Goal: Task Accomplishment & Management: Use online tool/utility

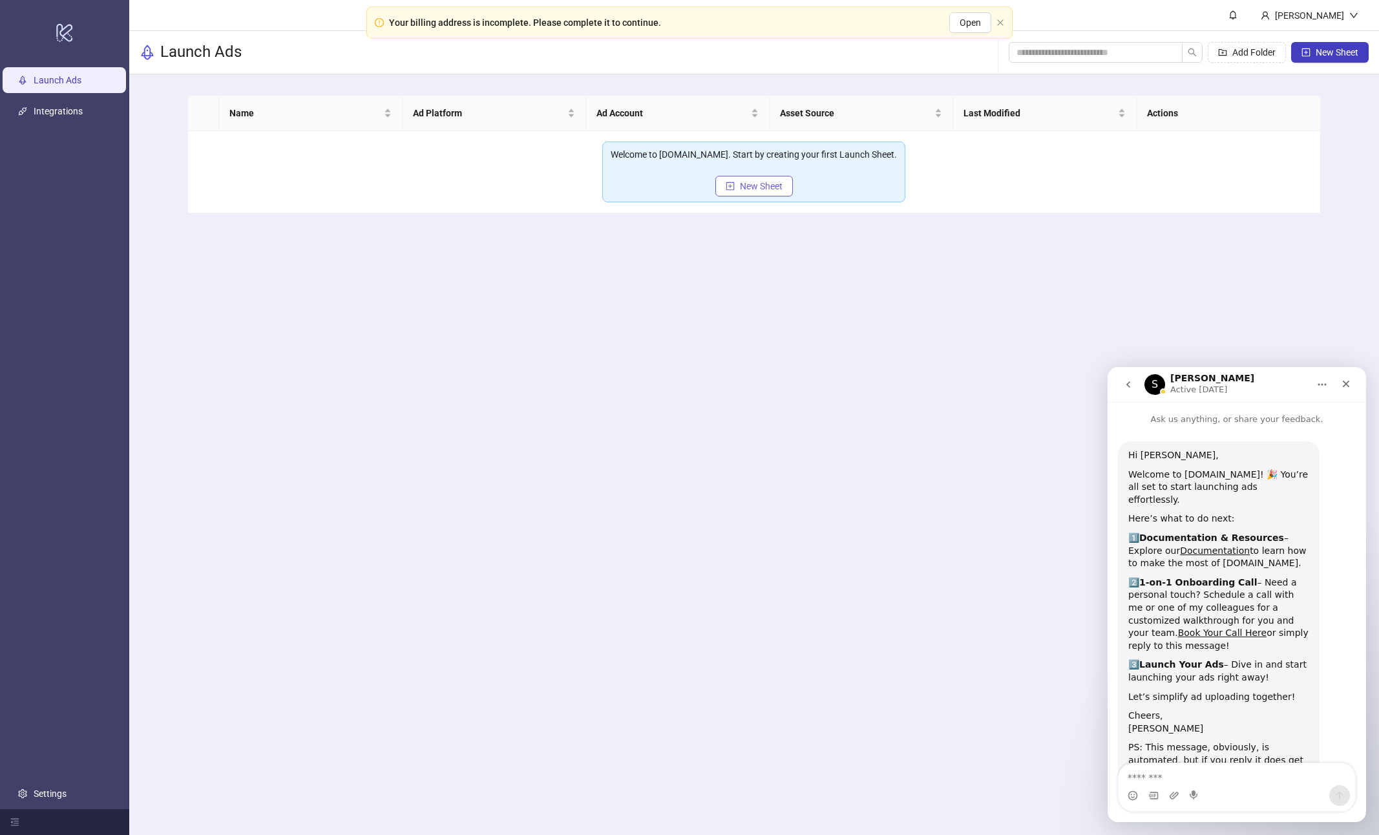
scroll to position [38, 0]
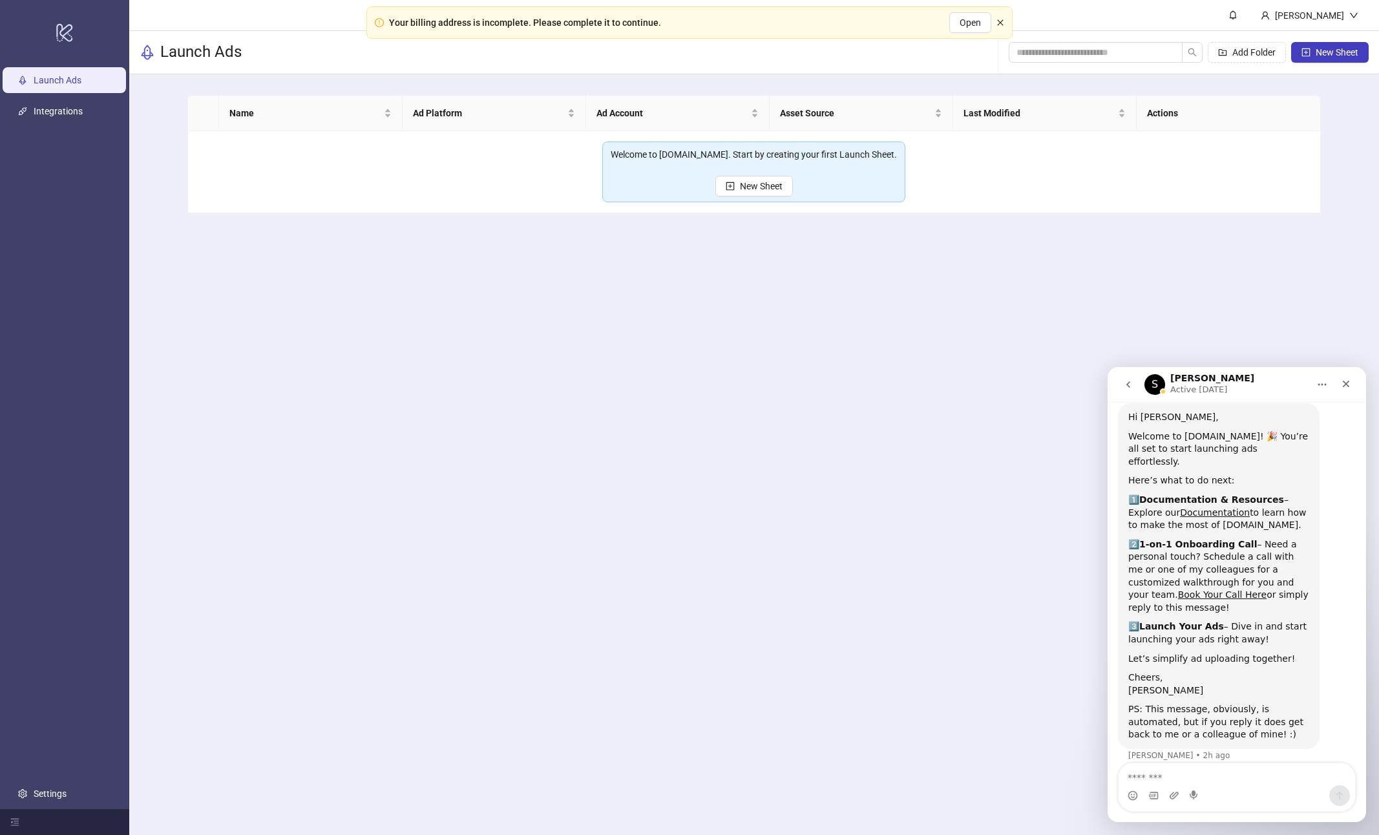
click at [1000, 24] on icon "close" at bounding box center [1001, 23] width 8 height 8
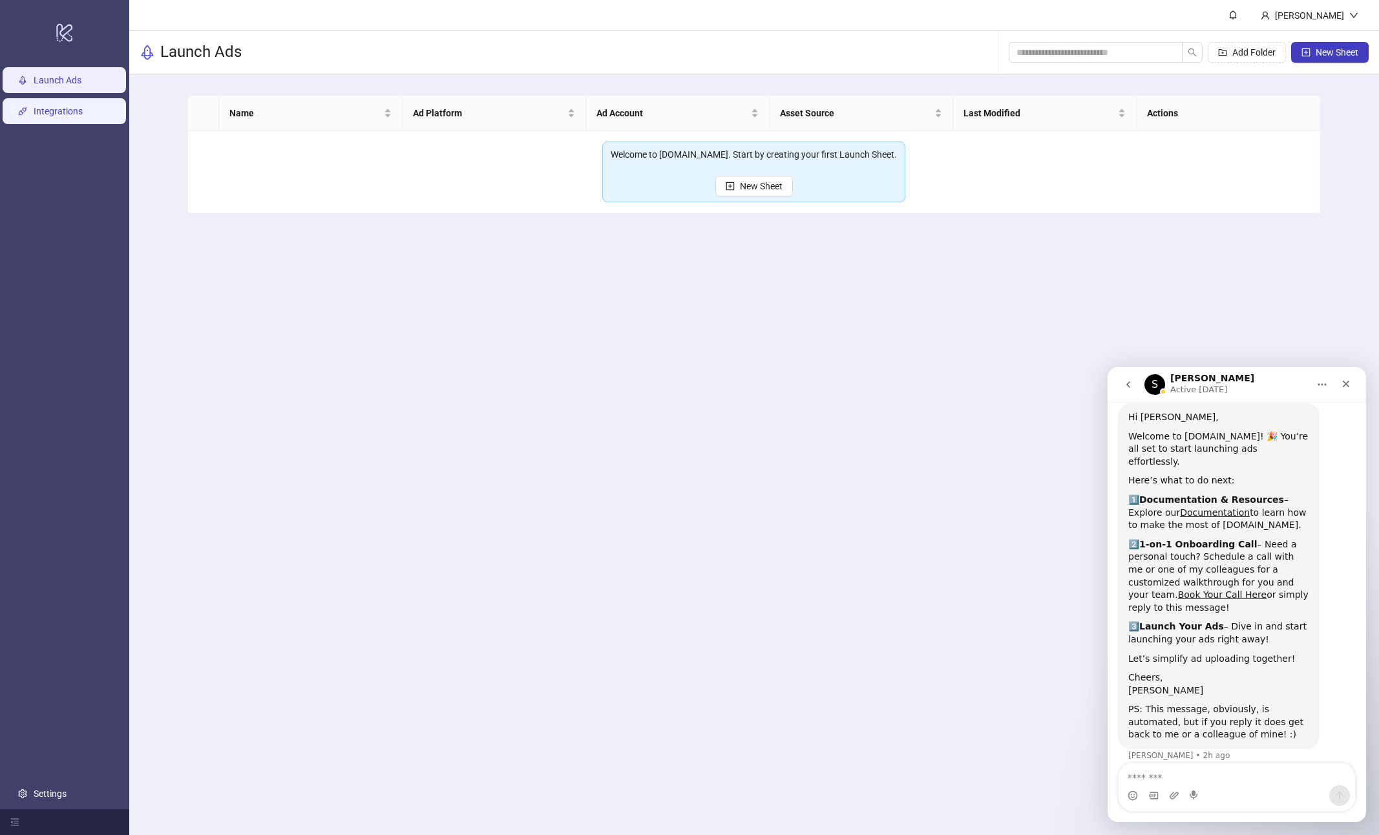
click at [78, 115] on link "Integrations" at bounding box center [58, 111] width 49 height 10
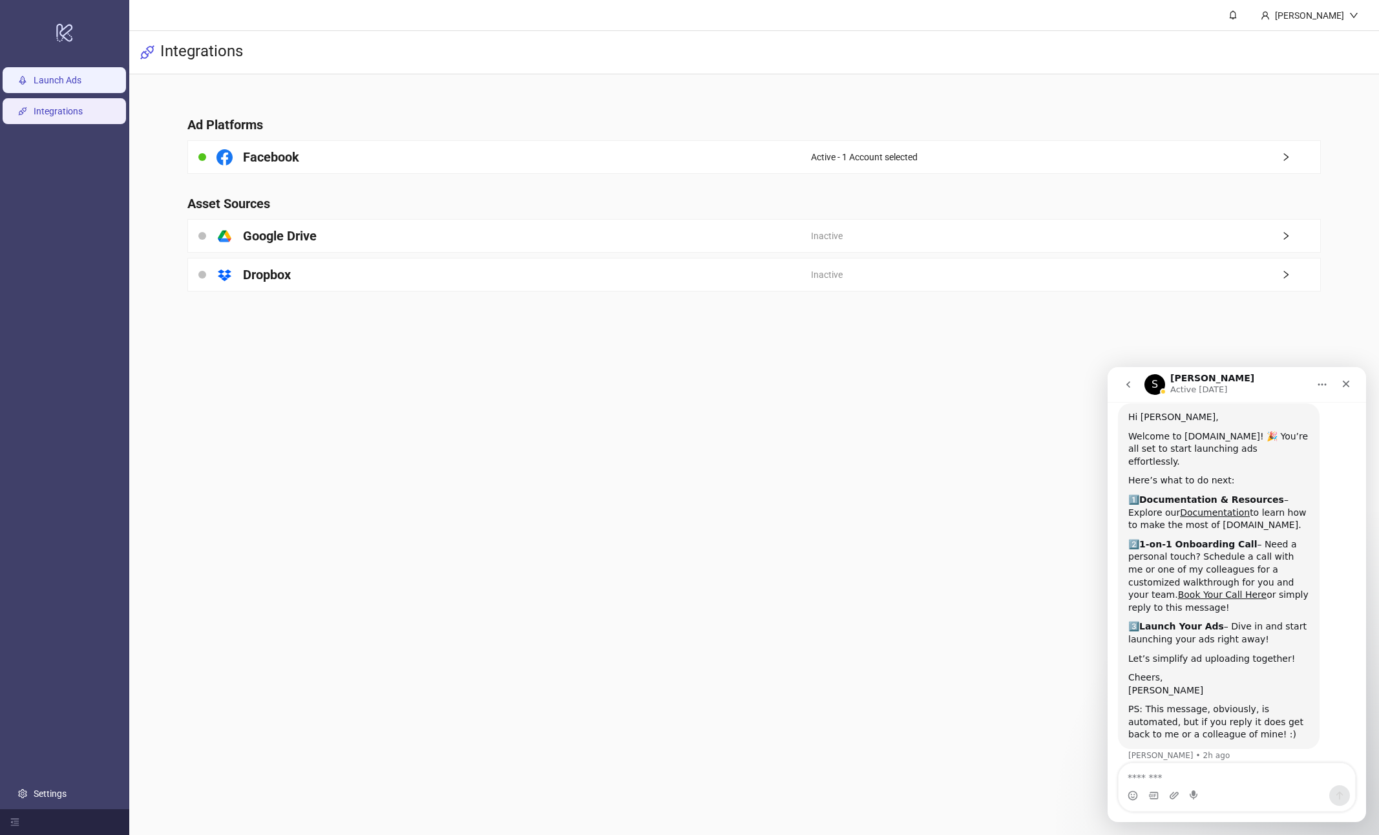
click at [72, 85] on link "Launch Ads" at bounding box center [58, 80] width 48 height 10
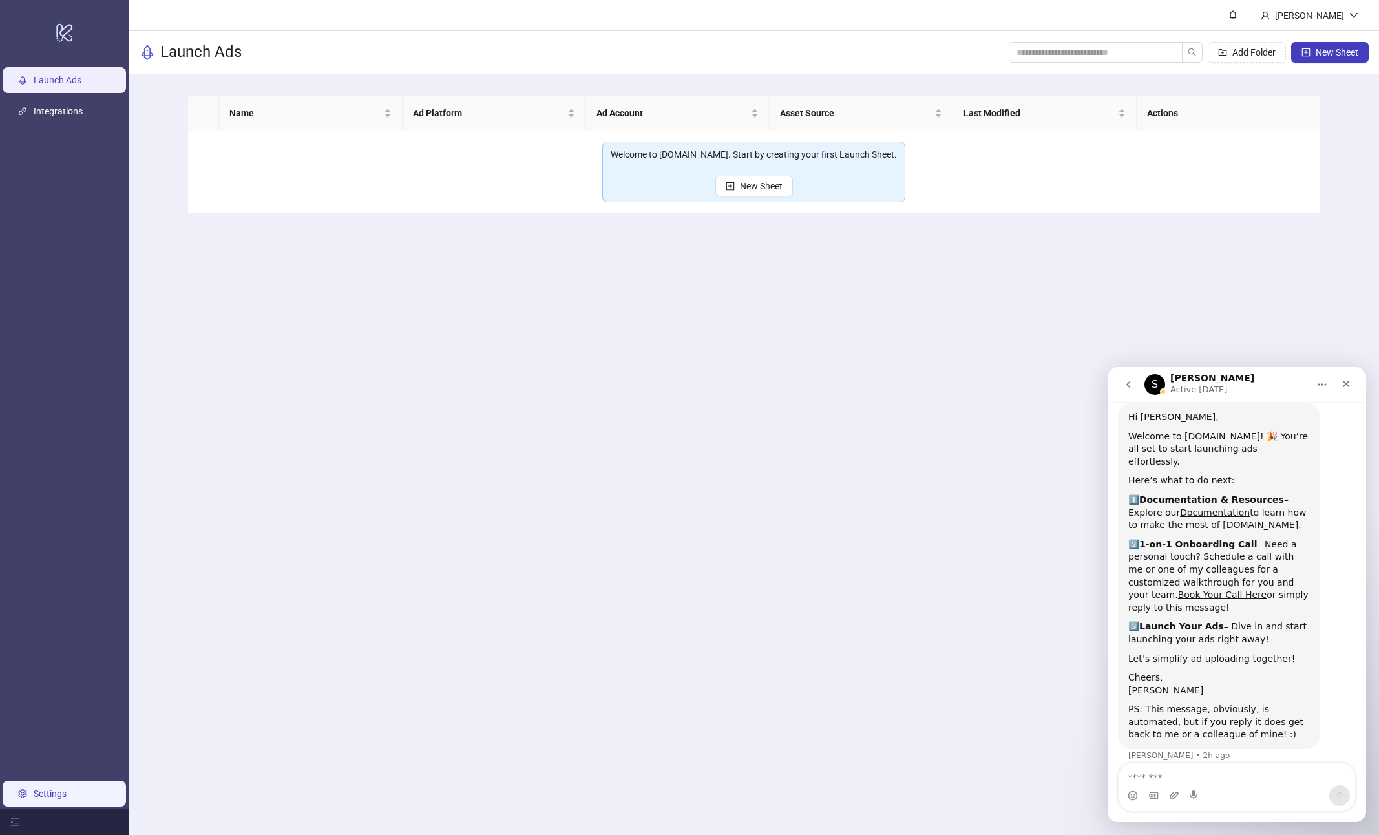
click at [41, 794] on link "Settings" at bounding box center [50, 793] width 33 height 10
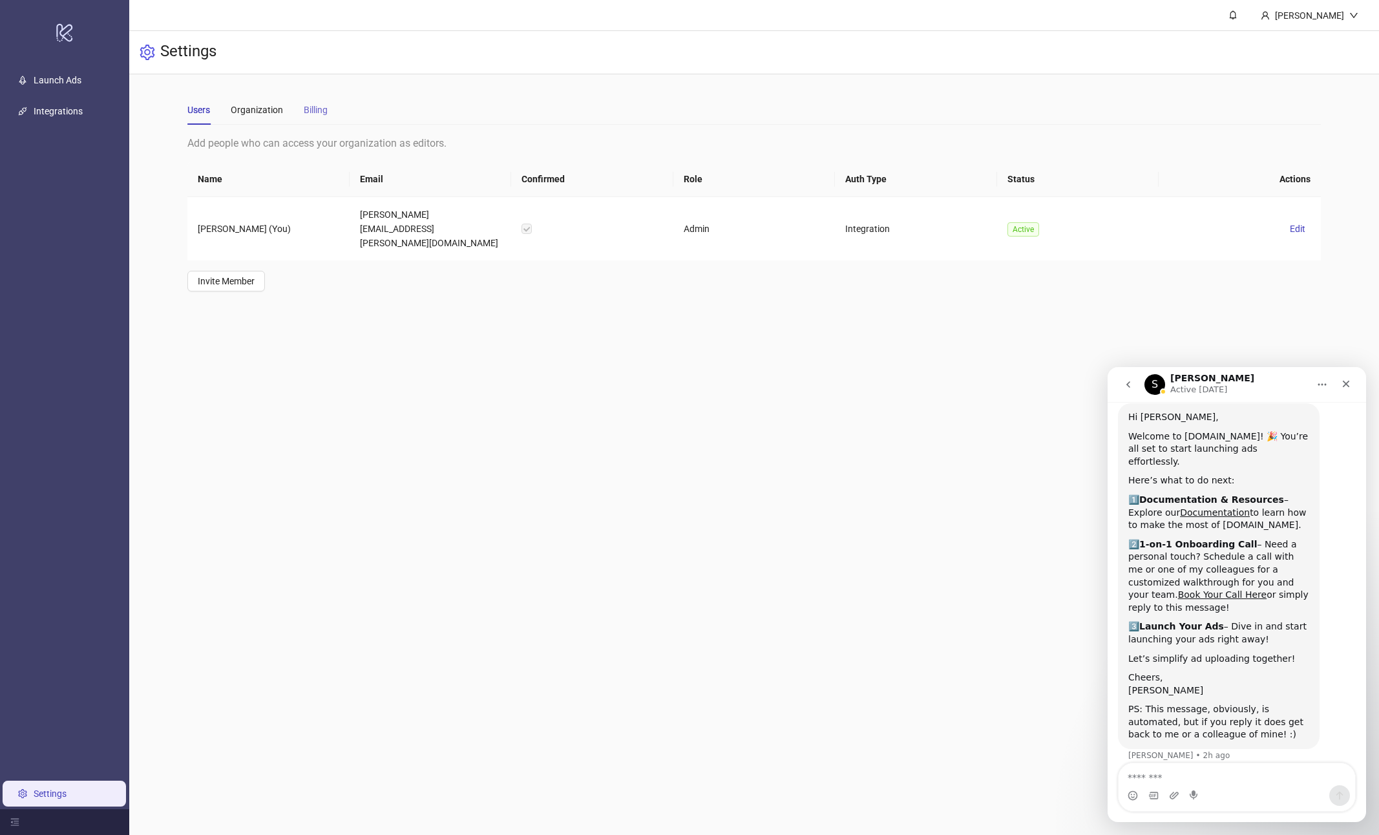
click at [317, 101] on div "Billing" at bounding box center [316, 110] width 24 height 30
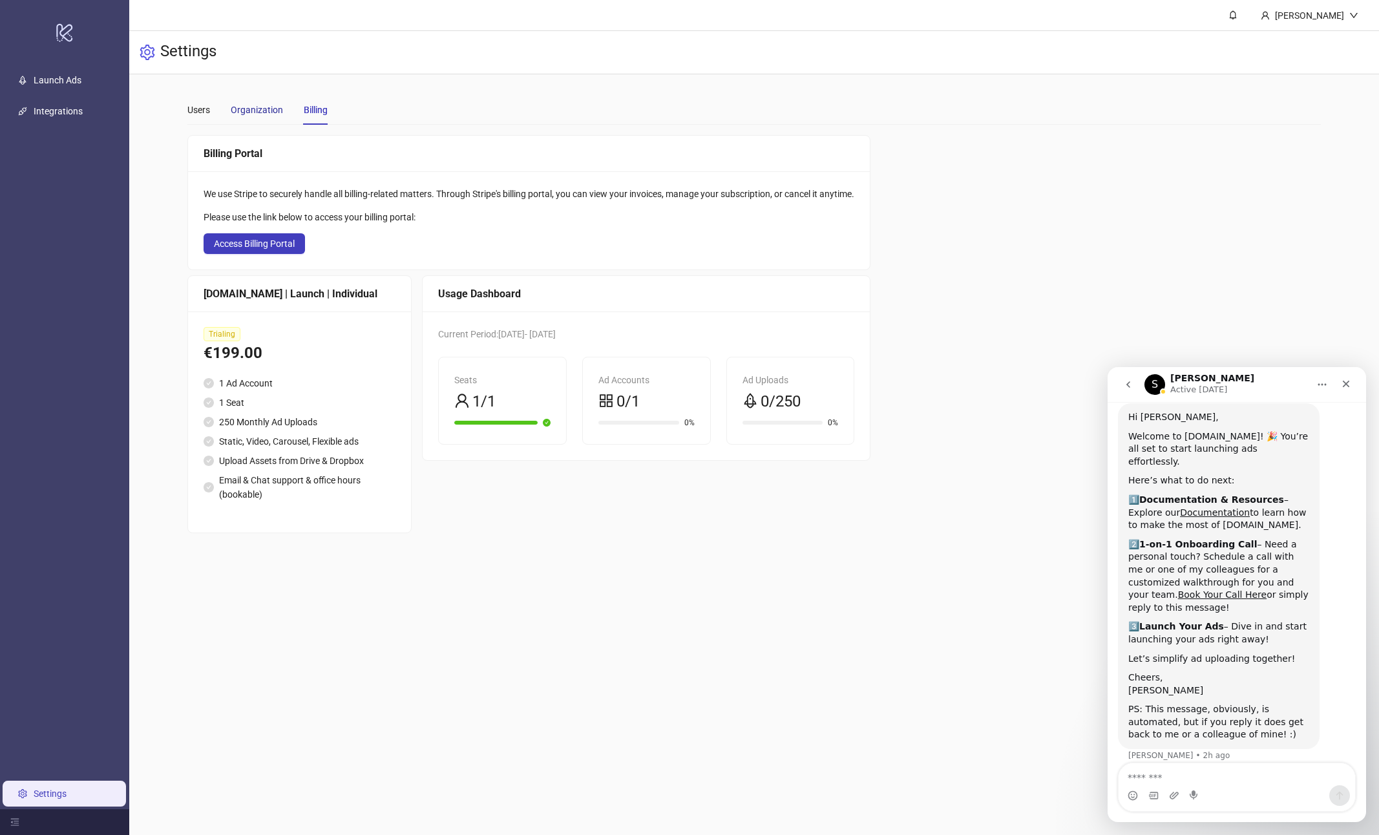
click at [259, 114] on div "Organization" at bounding box center [257, 110] width 52 height 14
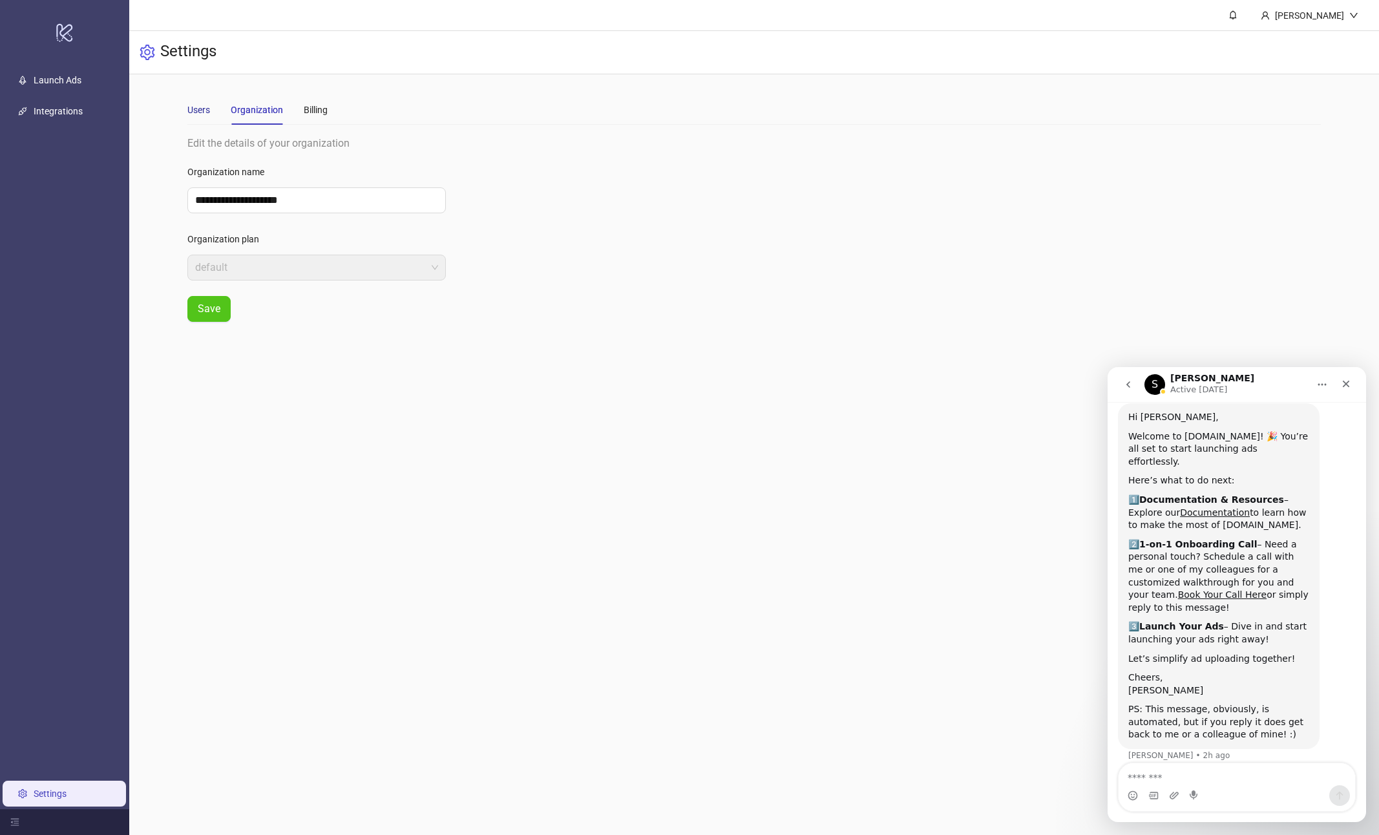
click at [203, 105] on div "Users" at bounding box center [198, 110] width 23 height 14
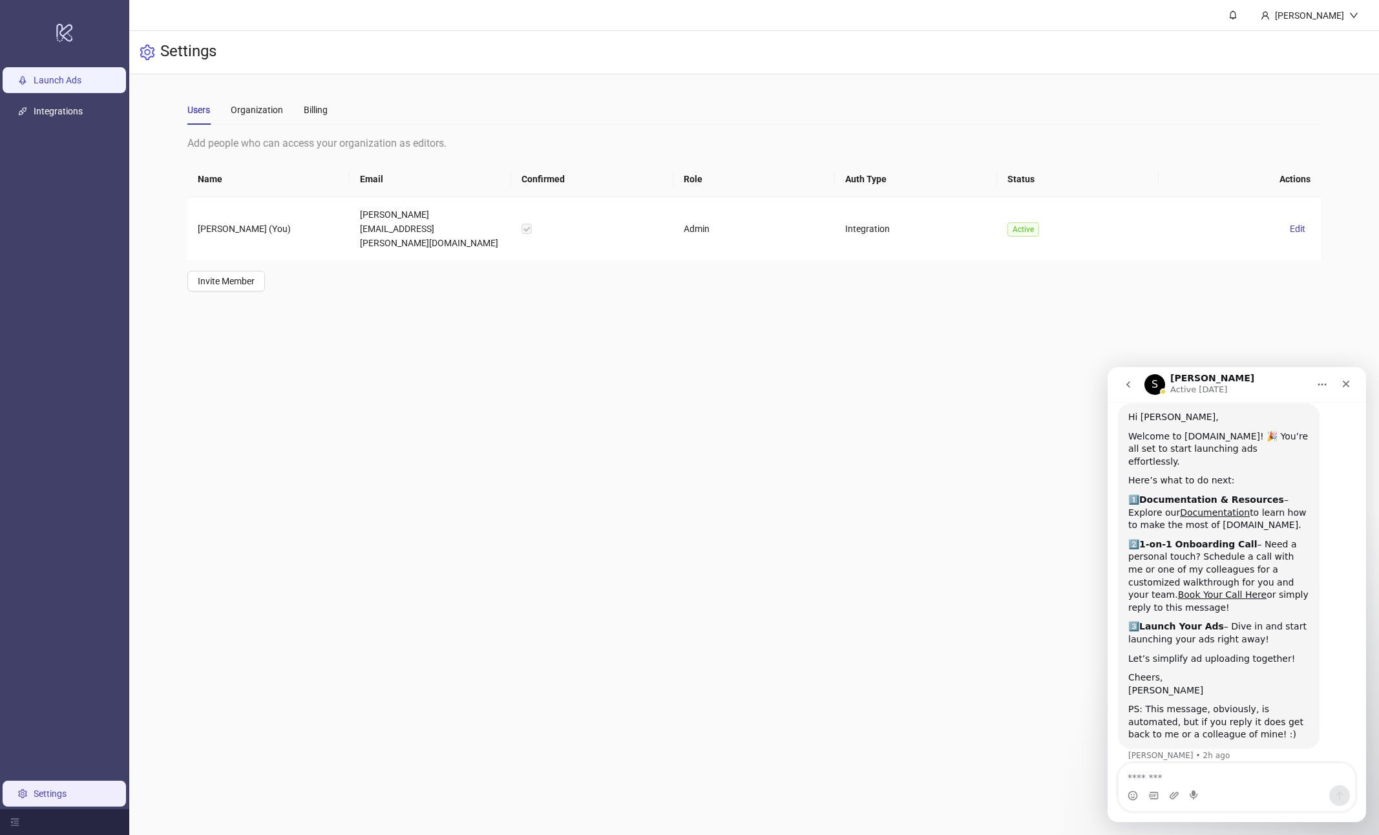
click at [81, 78] on link "Launch Ads" at bounding box center [58, 80] width 48 height 10
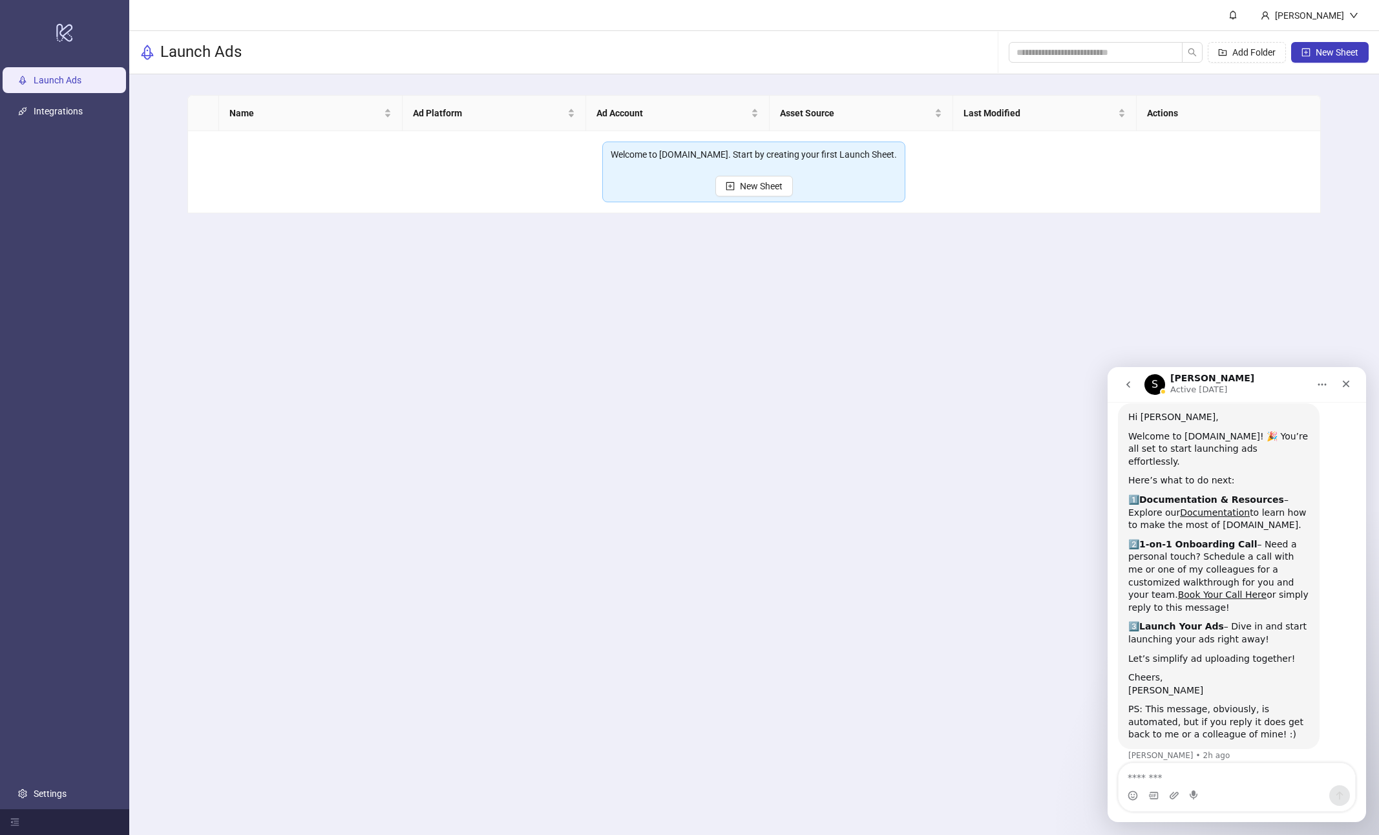
click at [675, 380] on main "[PERSON_NAME] Launch Ads Add Folder New Sheet Name Ad Platform Ad Account Asset…" at bounding box center [754, 417] width 1250 height 835
click at [777, 183] on span "New Sheet" at bounding box center [761, 186] width 43 height 10
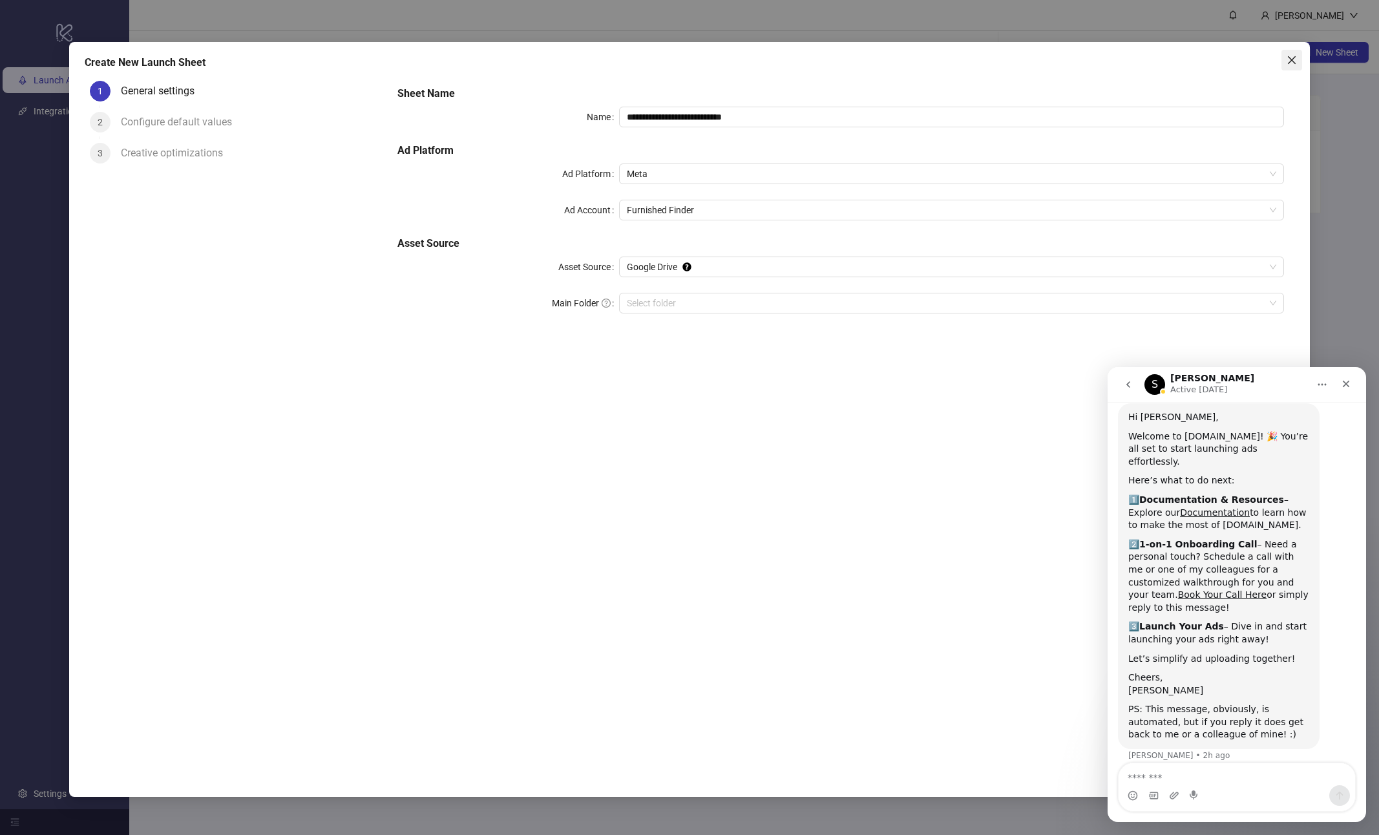
click at [1289, 63] on icon "close" at bounding box center [1292, 60] width 8 height 8
